Goal: Transaction & Acquisition: Purchase product/service

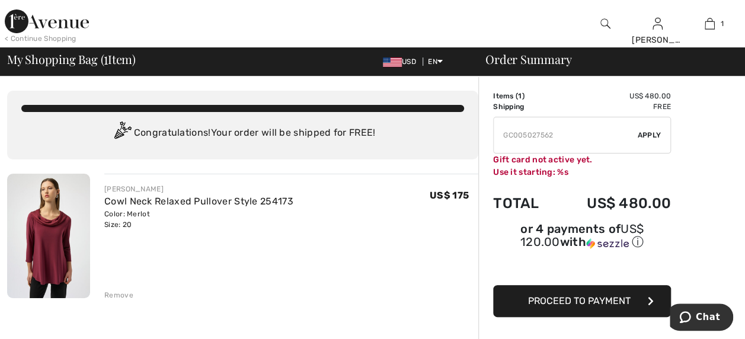
click at [603, 25] on img at bounding box center [606, 24] width 10 height 14
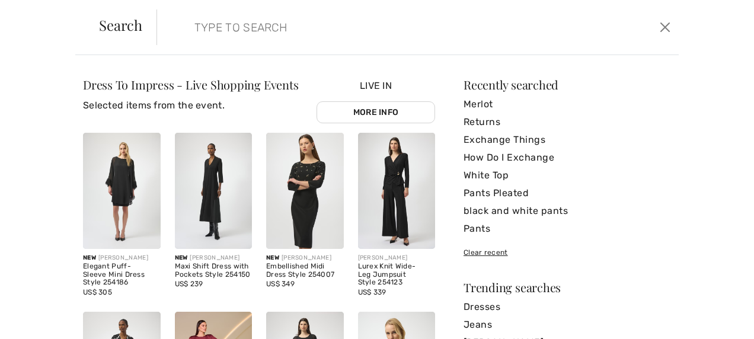
click at [248, 23] on input "search" at bounding box center [362, 27] width 353 height 36
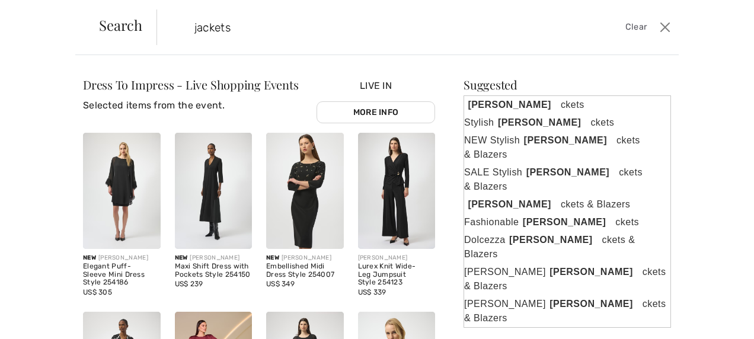
type input "jackets"
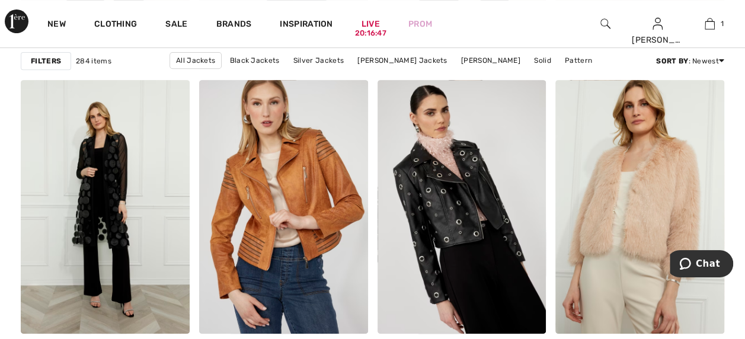
scroll to position [4921, 0]
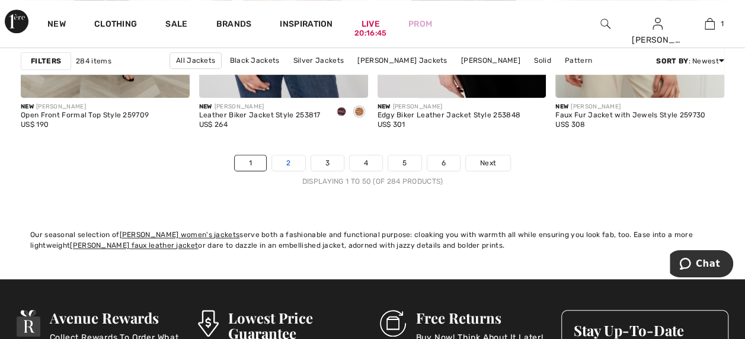
click at [291, 164] on link "2" at bounding box center [288, 162] width 33 height 15
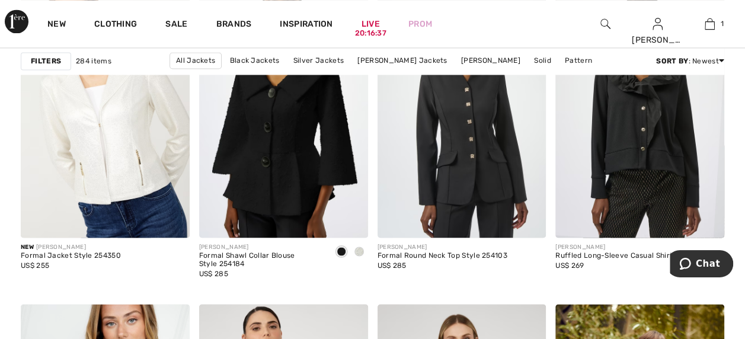
scroll to position [889, 0]
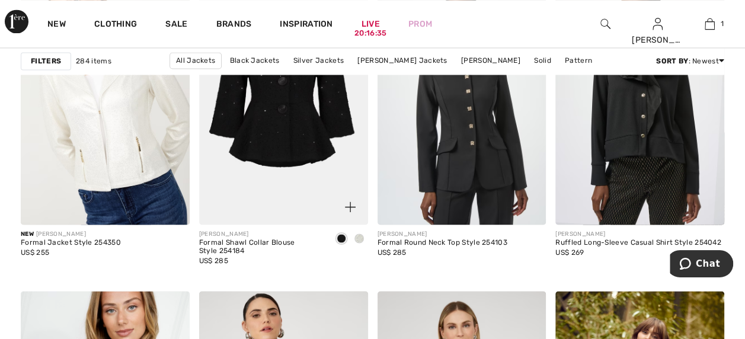
click at [308, 164] on img at bounding box center [283, 98] width 169 height 253
click at [280, 143] on img at bounding box center [283, 98] width 169 height 253
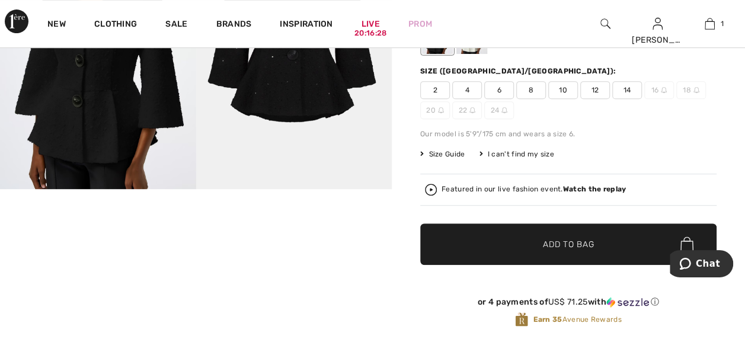
scroll to position [296, 0]
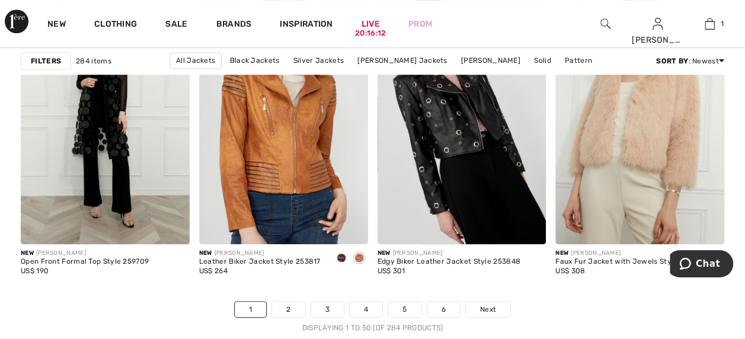
scroll to position [4743, 0]
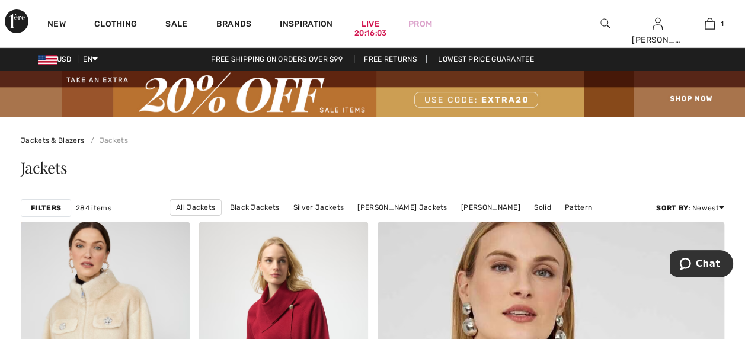
click at [607, 25] on img at bounding box center [606, 24] width 10 height 14
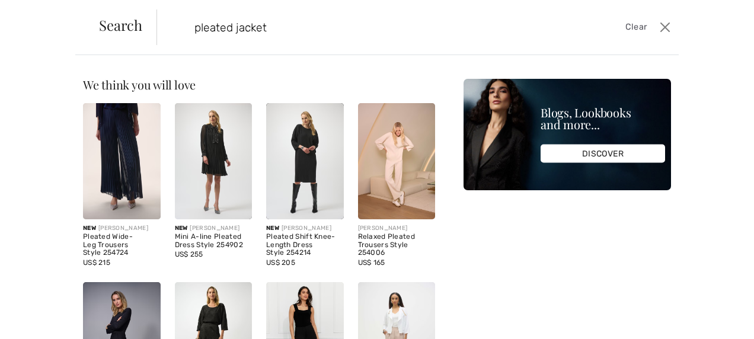
type input "pleated jacket"
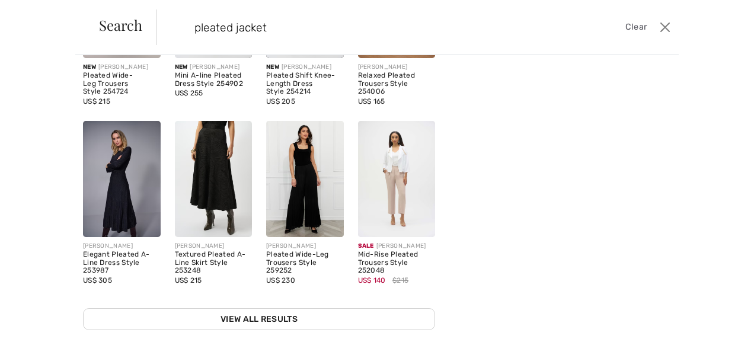
scroll to position [178, 0]
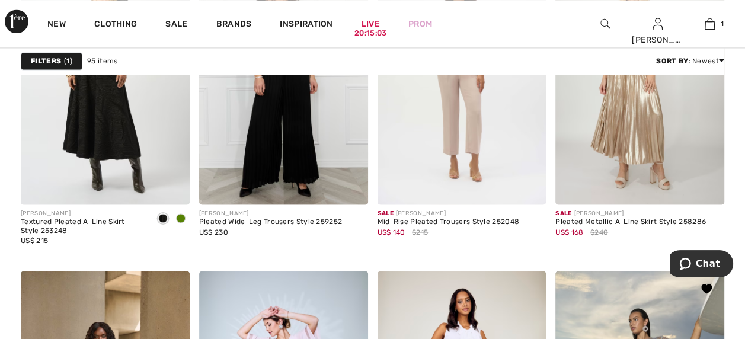
scroll to position [830, 0]
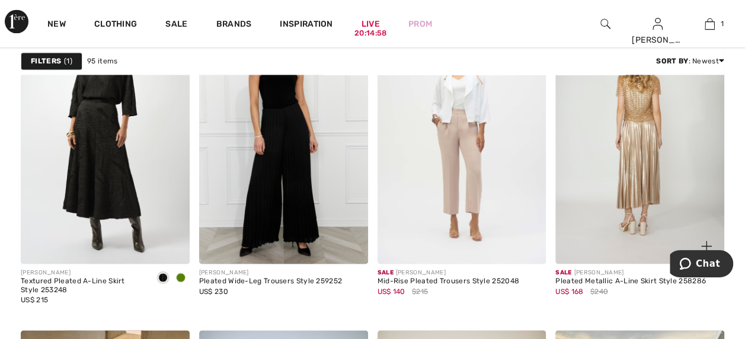
click at [647, 128] on img at bounding box center [640, 137] width 169 height 253
click at [643, 174] on img at bounding box center [640, 137] width 169 height 253
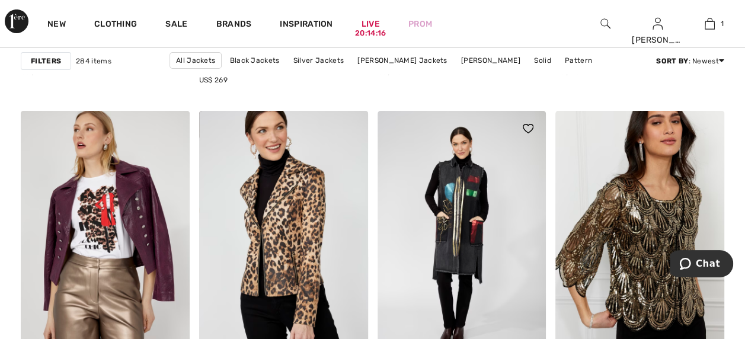
scroll to position [4328, 0]
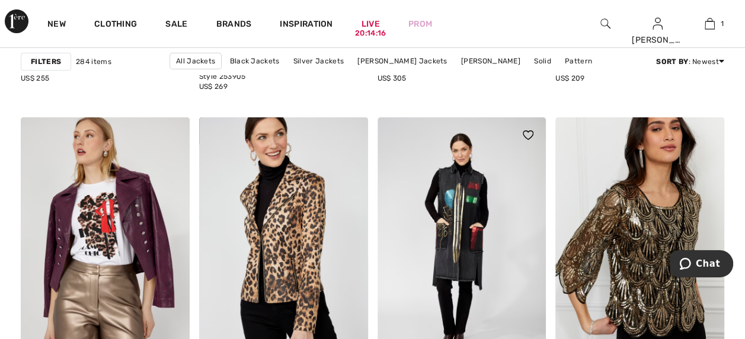
click at [457, 180] on img at bounding box center [462, 243] width 169 height 253
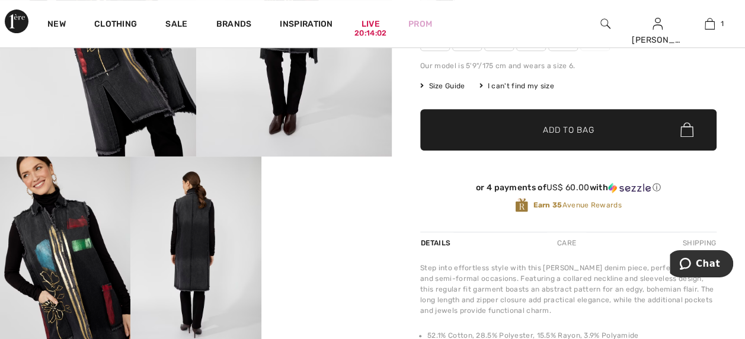
scroll to position [296, 0]
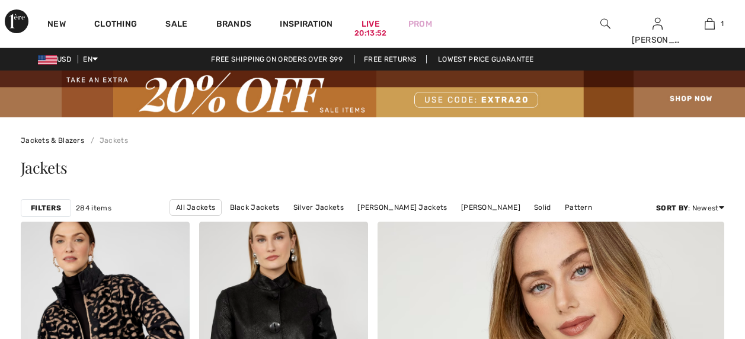
scroll to position [4980, 0]
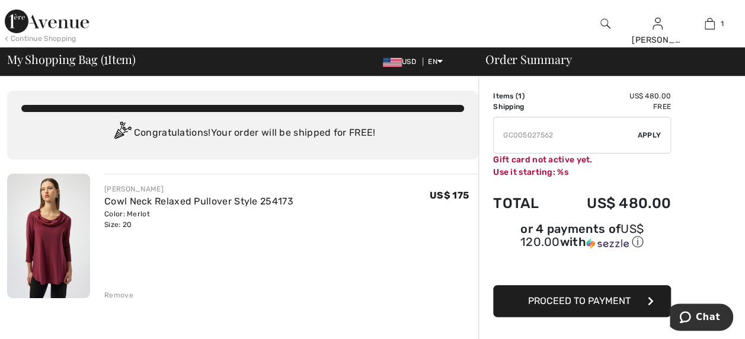
click at [606, 23] on img at bounding box center [606, 24] width 10 height 14
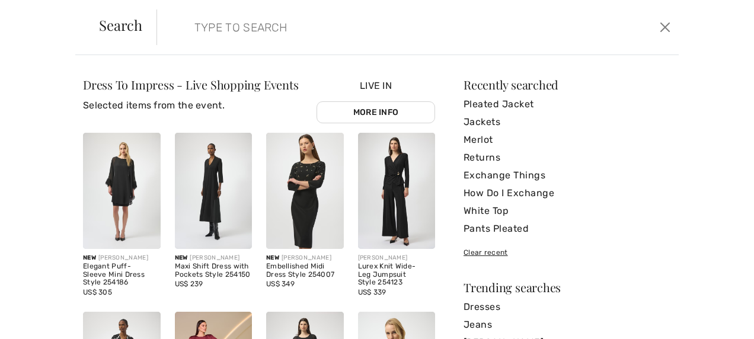
click at [225, 34] on input "search" at bounding box center [362, 27] width 353 height 36
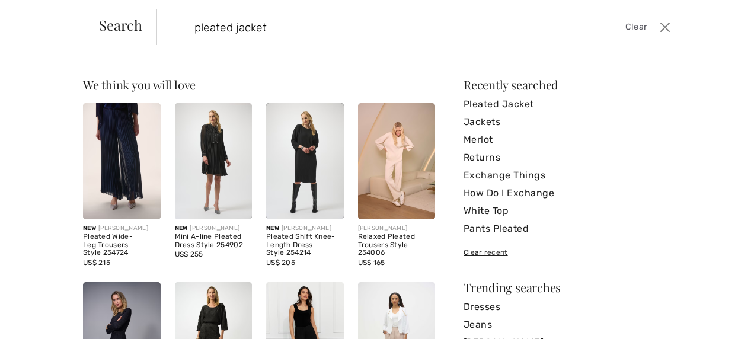
type input "pleated jacket"
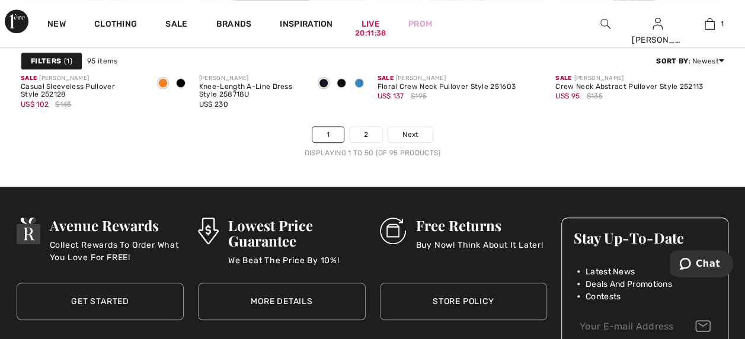
scroll to position [4980, 0]
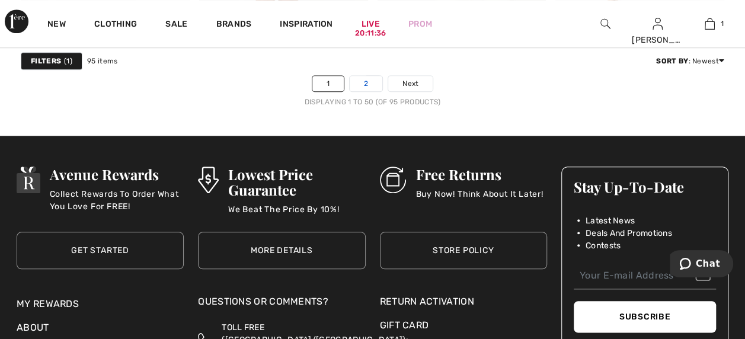
click at [367, 84] on link "2" at bounding box center [366, 83] width 33 height 15
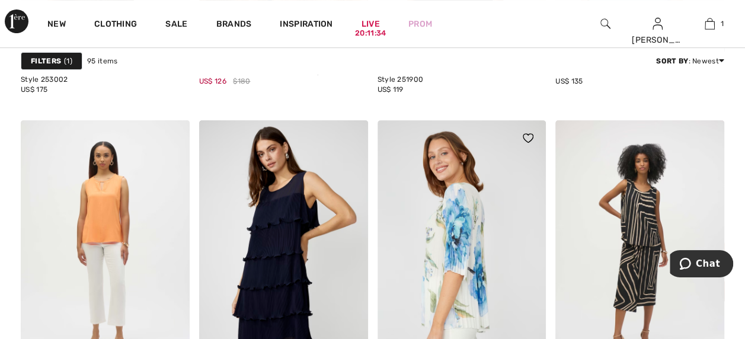
scroll to position [4862, 0]
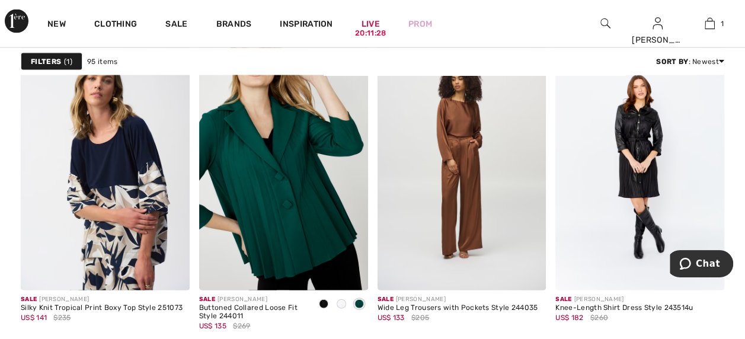
scroll to position [1127, 0]
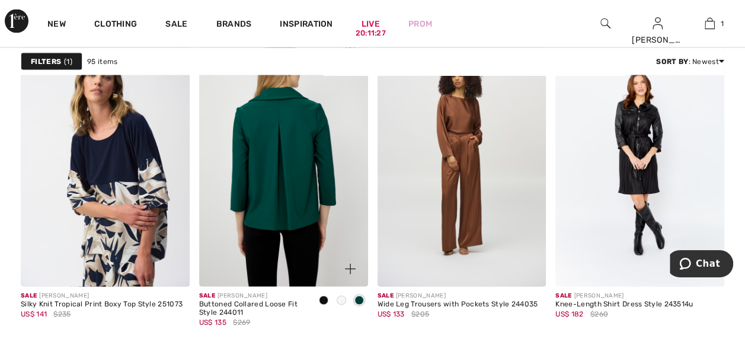
click at [275, 212] on img at bounding box center [283, 160] width 169 height 253
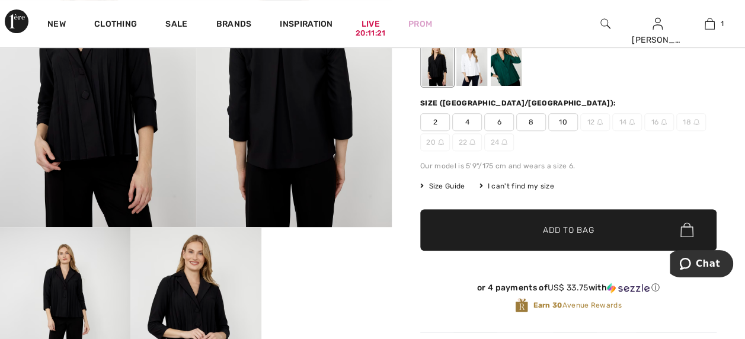
scroll to position [119, 0]
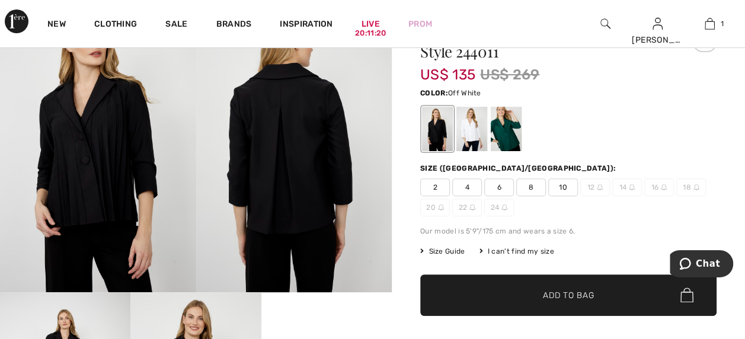
click at [471, 132] on div at bounding box center [472, 129] width 31 height 44
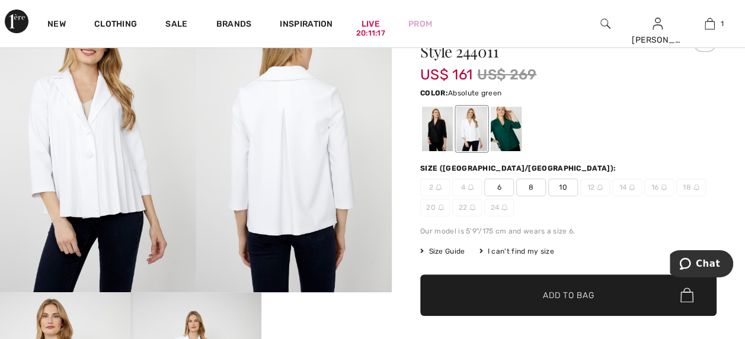
click at [498, 130] on div at bounding box center [506, 129] width 31 height 44
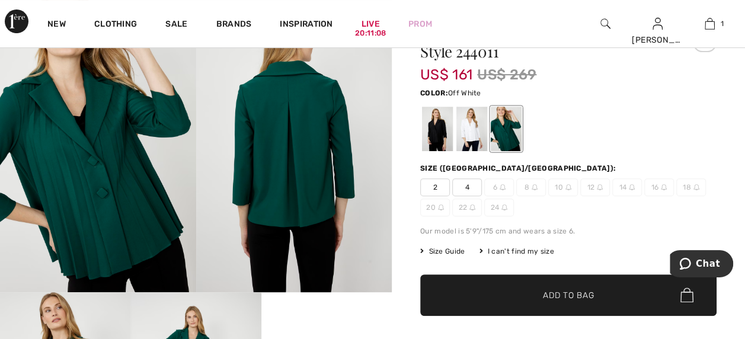
click at [477, 140] on div at bounding box center [472, 129] width 31 height 44
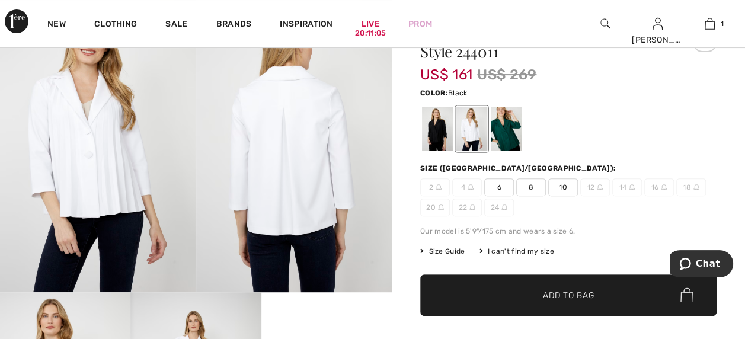
click at [433, 143] on div at bounding box center [437, 129] width 31 height 44
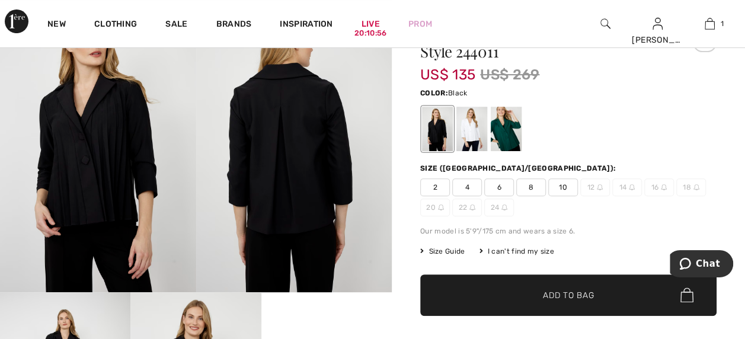
click at [439, 134] on div at bounding box center [437, 129] width 31 height 44
click at [465, 132] on div at bounding box center [472, 129] width 31 height 44
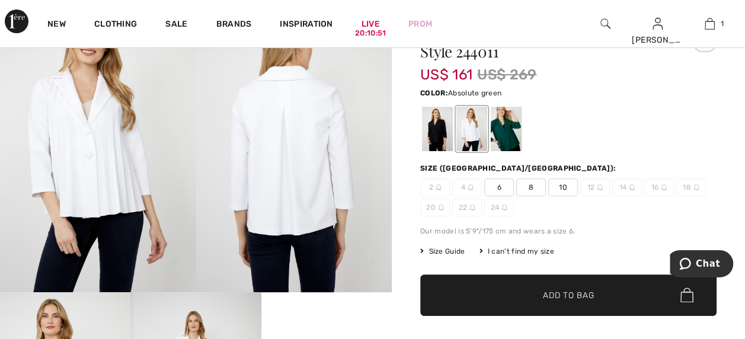
click at [513, 136] on div at bounding box center [506, 129] width 31 height 44
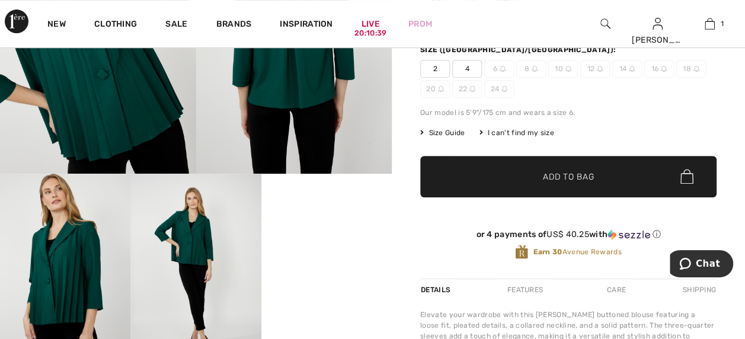
scroll to position [178, 0]
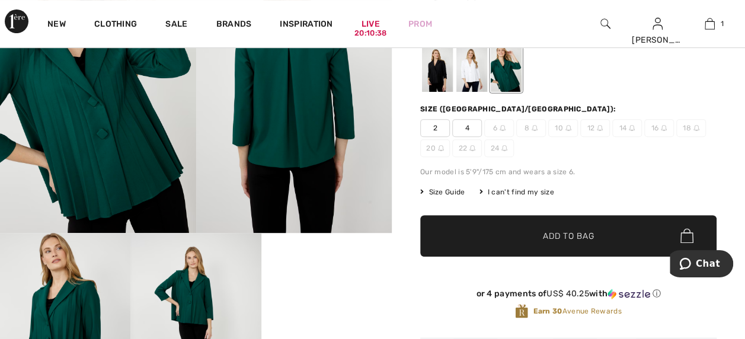
click at [434, 148] on span "20" at bounding box center [435, 148] width 30 height 18
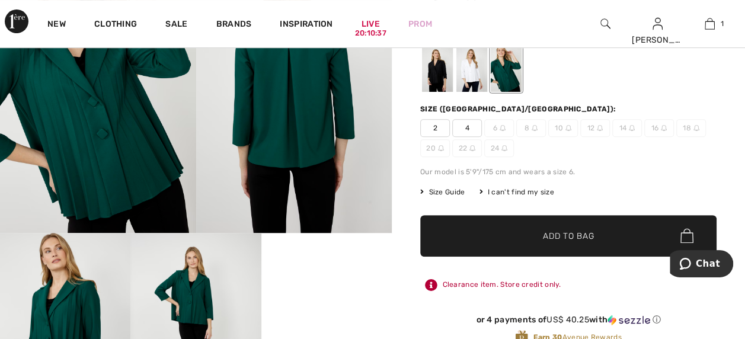
click at [434, 148] on span "20" at bounding box center [435, 148] width 30 height 18
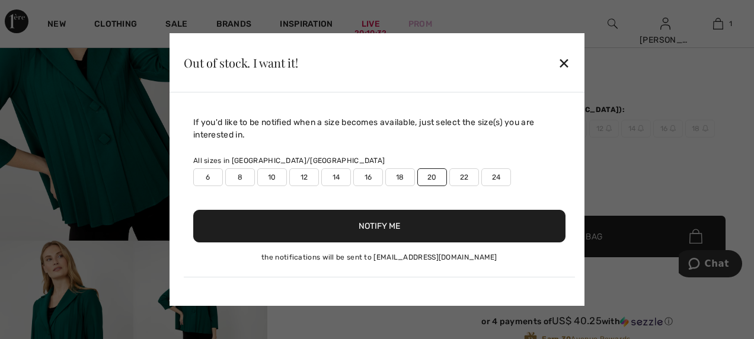
click at [400, 180] on label "18" at bounding box center [400, 177] width 30 height 18
click at [564, 62] on div "✕" at bounding box center [564, 62] width 12 height 25
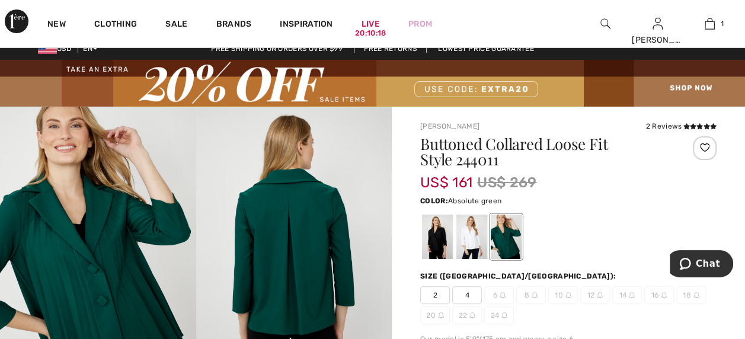
scroll to position [0, 0]
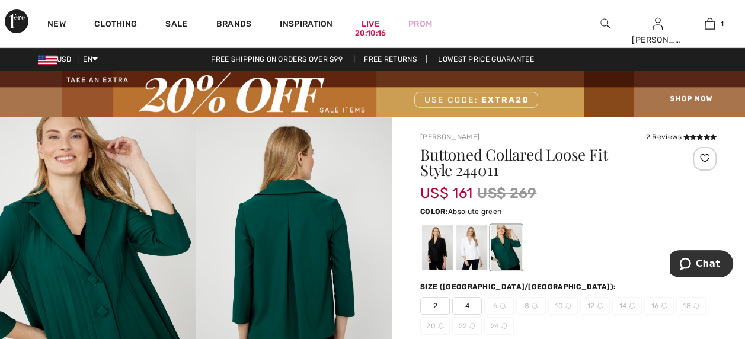
click at [499, 257] on div at bounding box center [506, 247] width 31 height 44
click at [462, 257] on div at bounding box center [472, 247] width 31 height 44
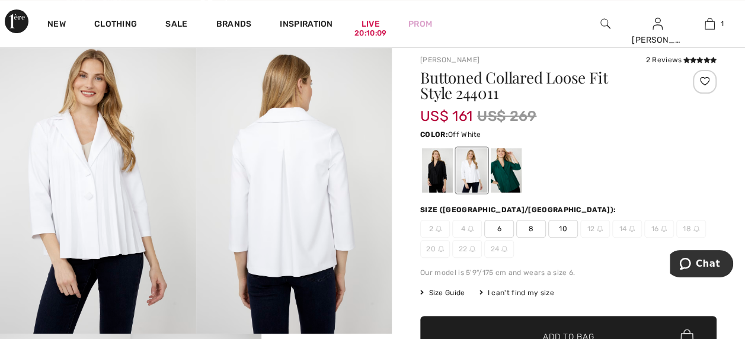
scroll to position [119, 0]
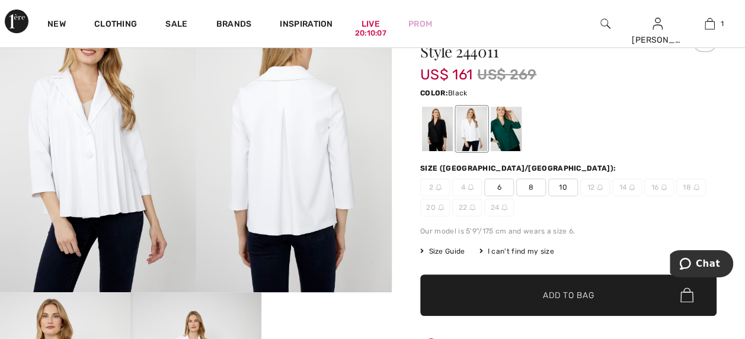
click at [438, 135] on div at bounding box center [437, 129] width 31 height 44
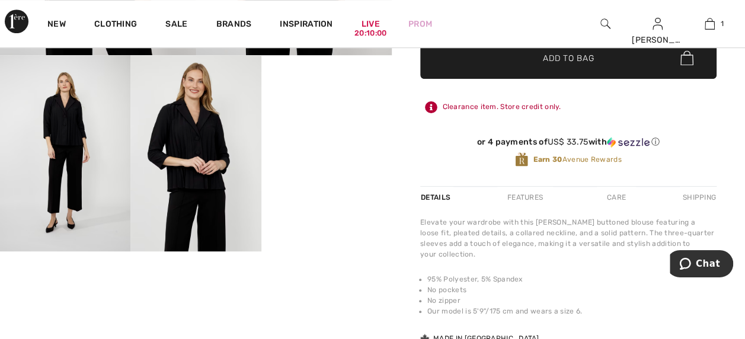
scroll to position [0, 0]
